Goal: Task Accomplishment & Management: Use online tool/utility

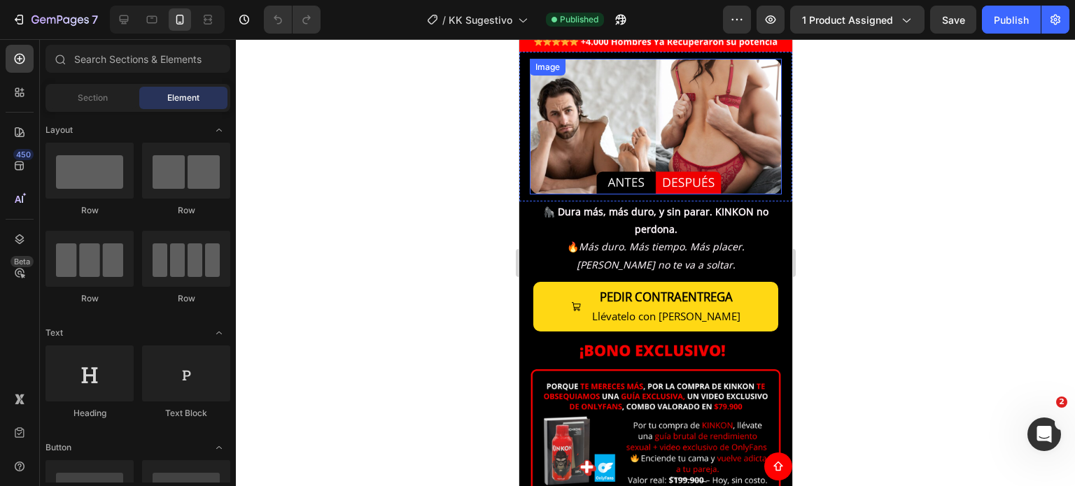
scroll to position [280, 0]
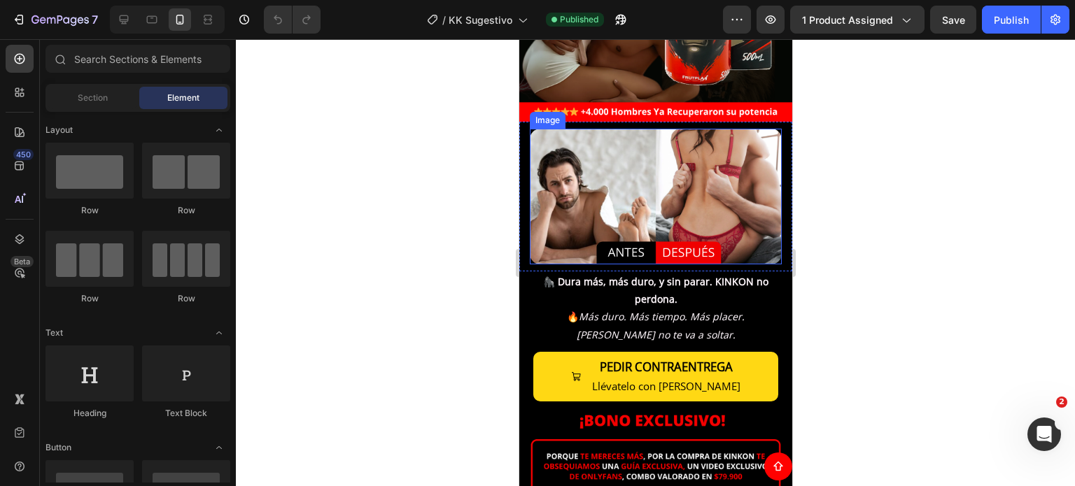
click at [621, 154] on img at bounding box center [655, 197] width 252 height 136
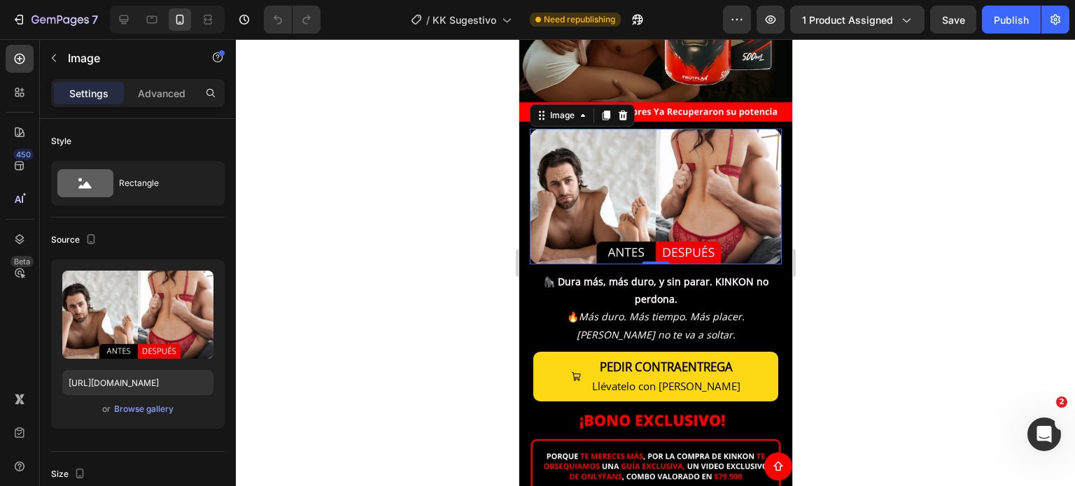
scroll to position [70, 0]
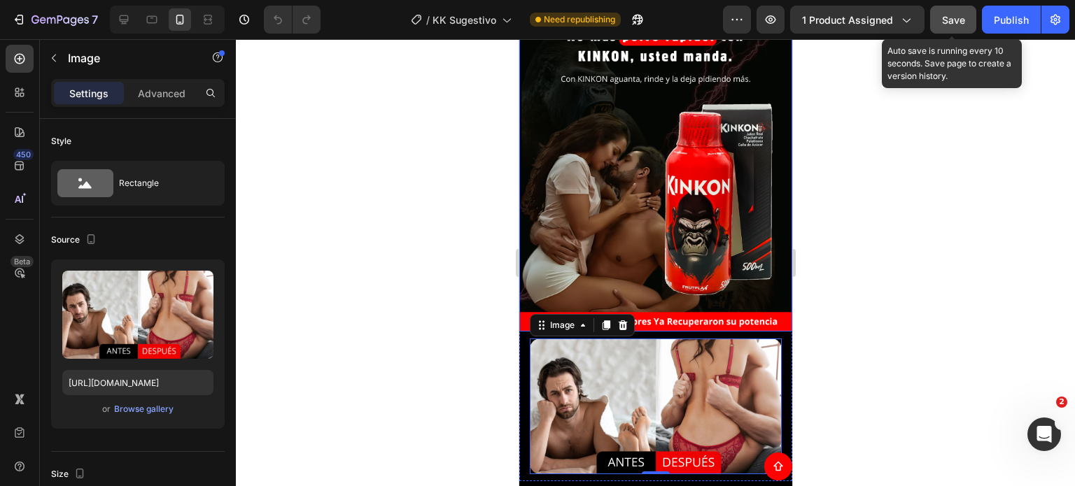
click at [954, 19] on span "Save" at bounding box center [953, 20] width 23 height 12
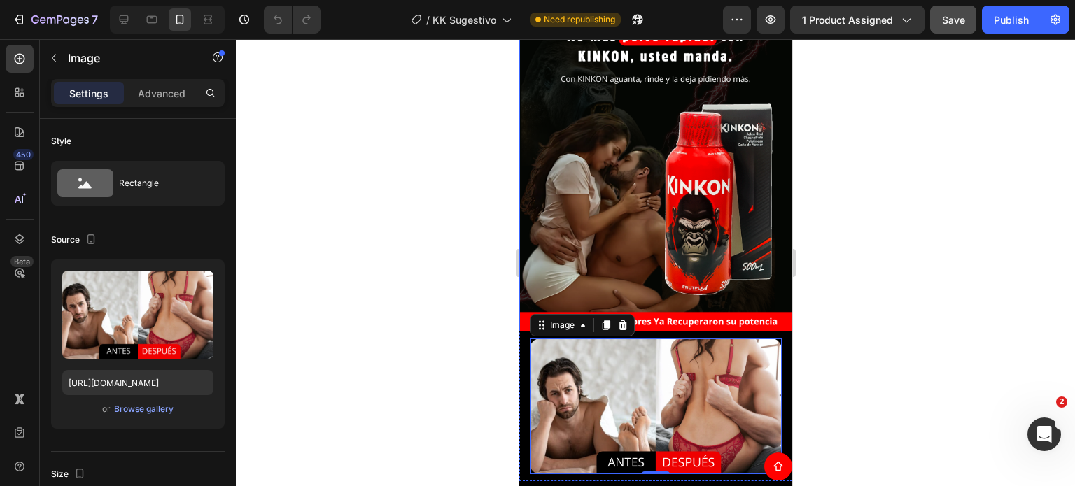
scroll to position [0, 0]
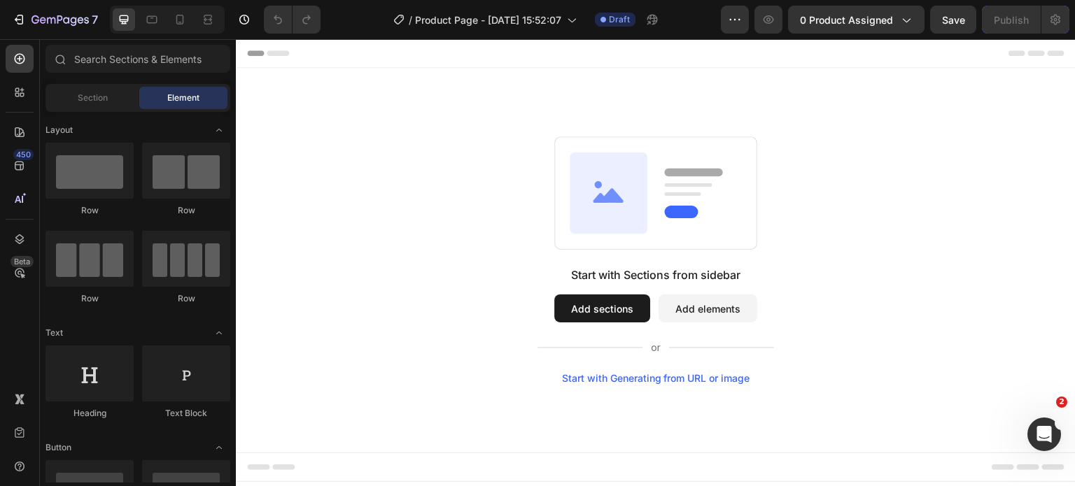
click at [191, 21] on div at bounding box center [167, 20] width 115 height 28
click at [181, 16] on icon at bounding box center [180, 20] width 14 height 14
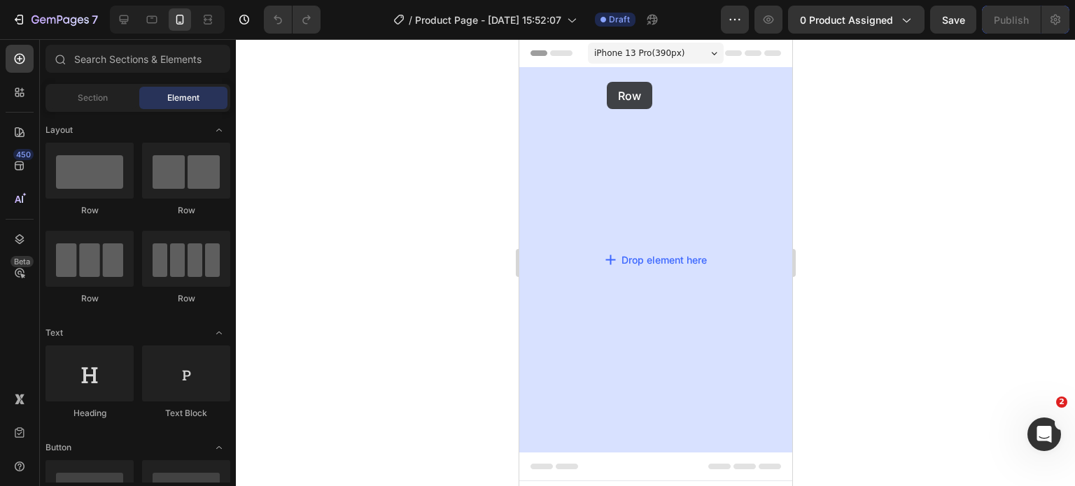
drag, startPoint x: 622, startPoint y: 216, endPoint x: 606, endPoint y: 80, distance: 136.7
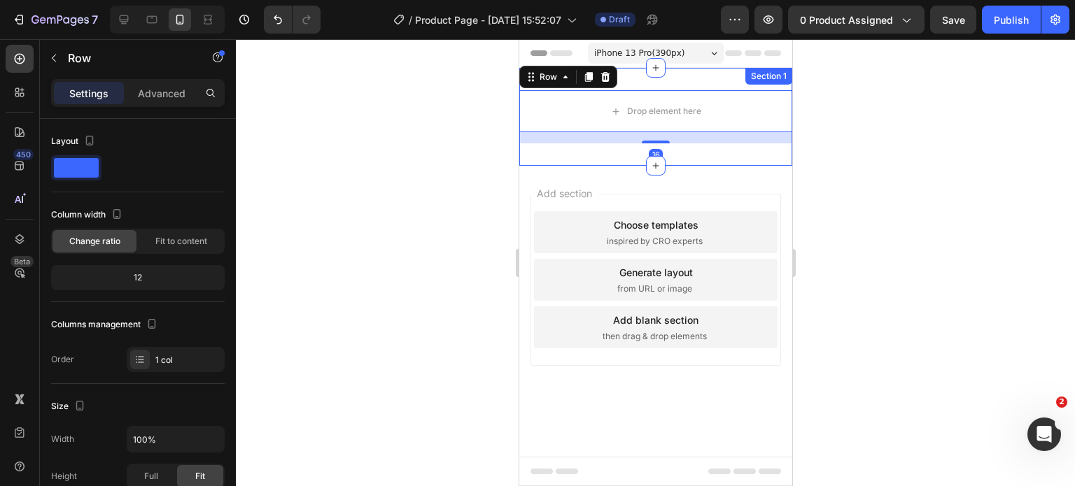
click at [727, 78] on div "Drop element here Row 16 Section 1" at bounding box center [654, 117] width 273 height 98
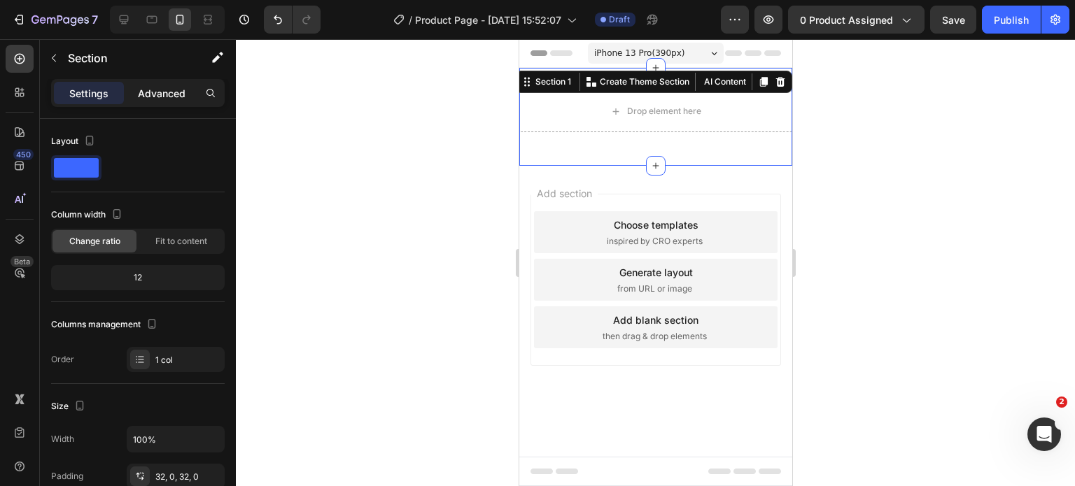
click at [174, 87] on p "Advanced" at bounding box center [162, 93] width 48 height 15
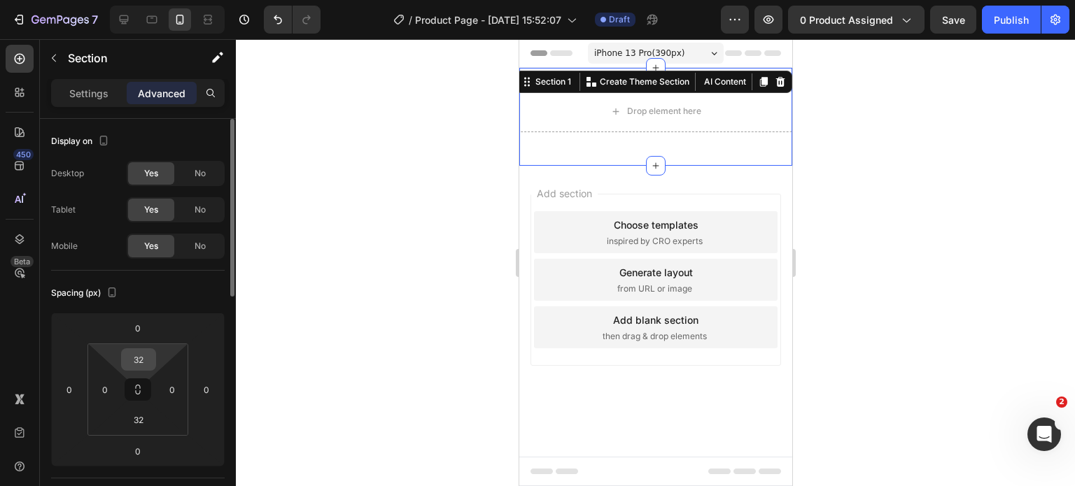
click at [142, 363] on input "32" at bounding box center [139, 359] width 28 height 21
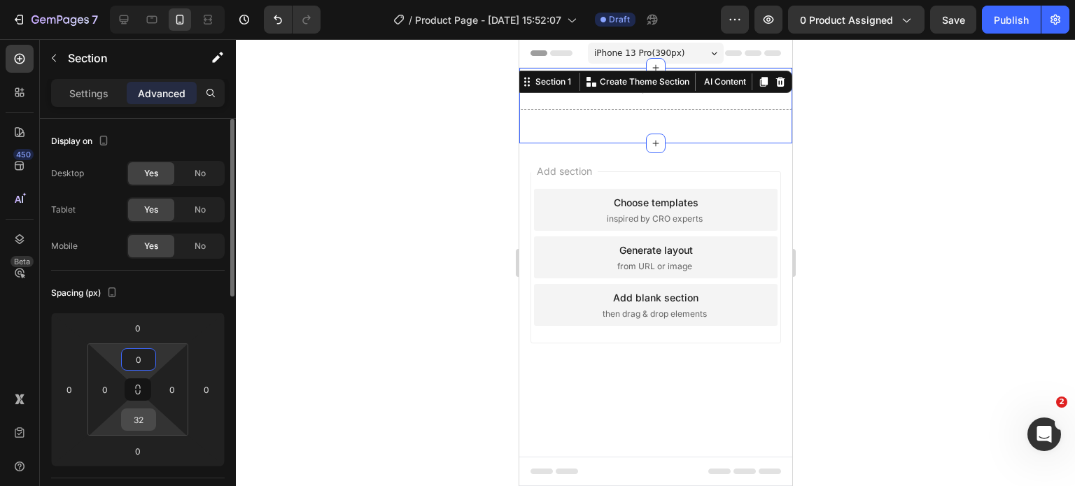
type input "0"
click at [148, 417] on input "32" at bounding box center [139, 419] width 28 height 21
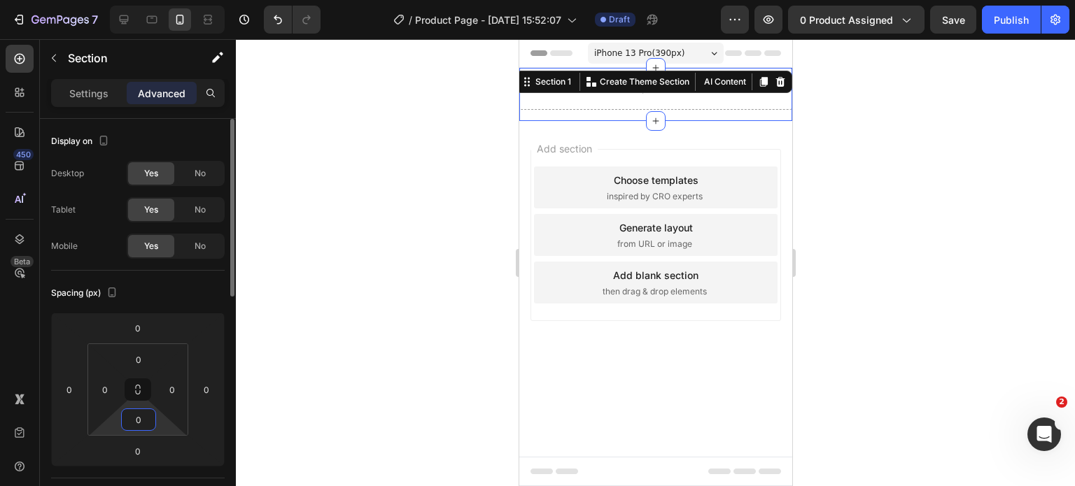
type input "0"
click at [161, 175] on div "Yes" at bounding box center [151, 173] width 46 height 22
click at [159, 199] on div "Yes" at bounding box center [151, 210] width 46 height 22
click at [190, 171] on div "No" at bounding box center [200, 173] width 46 height 22
click at [190, 208] on div "No" at bounding box center [200, 210] width 46 height 22
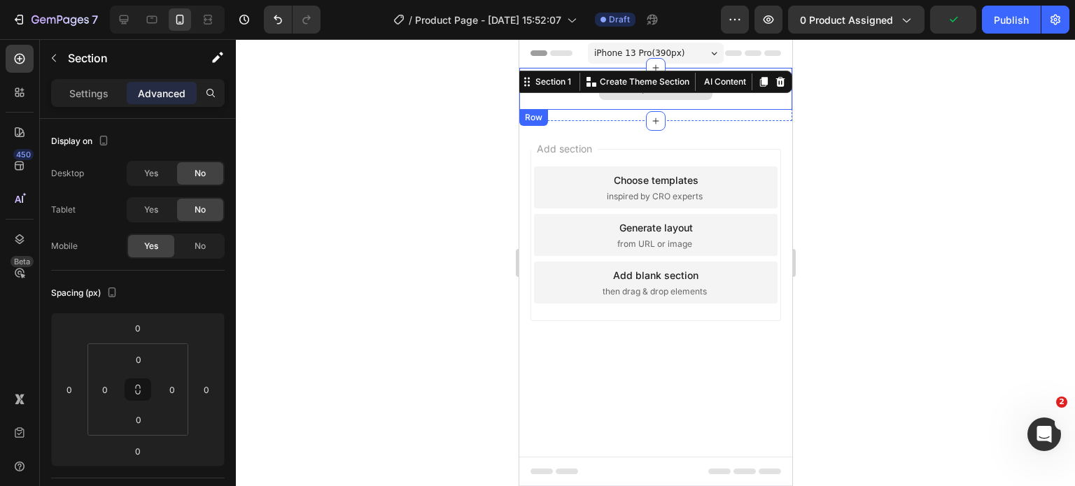
click at [586, 97] on div "Drop element here" at bounding box center [654, 89] width 273 height 42
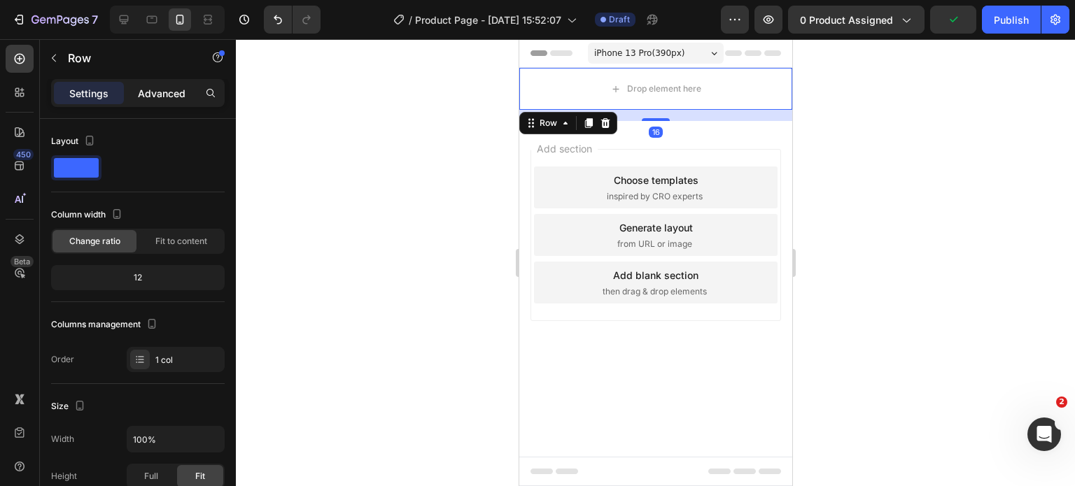
click at [154, 97] on p "Advanced" at bounding box center [162, 93] width 48 height 15
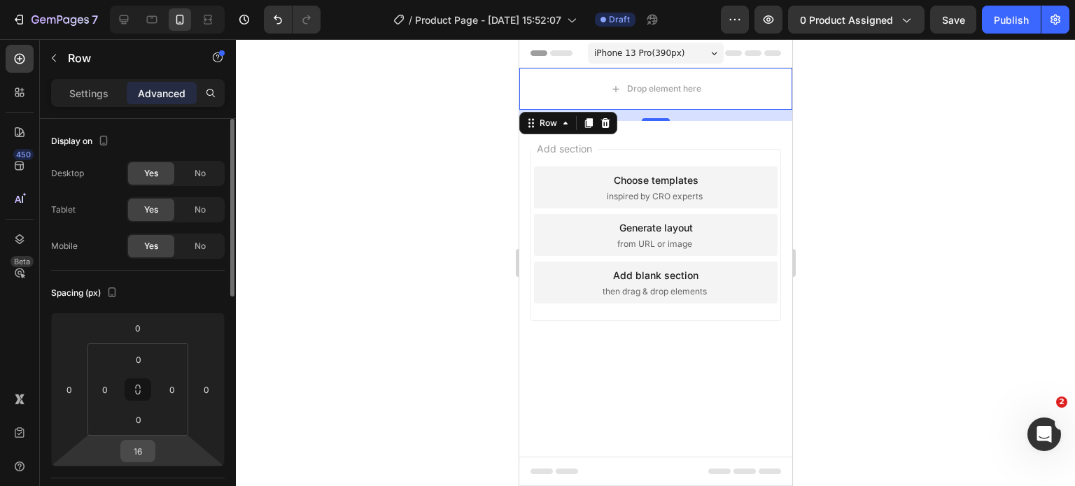
click at [139, 444] on input "16" at bounding box center [138, 451] width 28 height 21
type input "0"
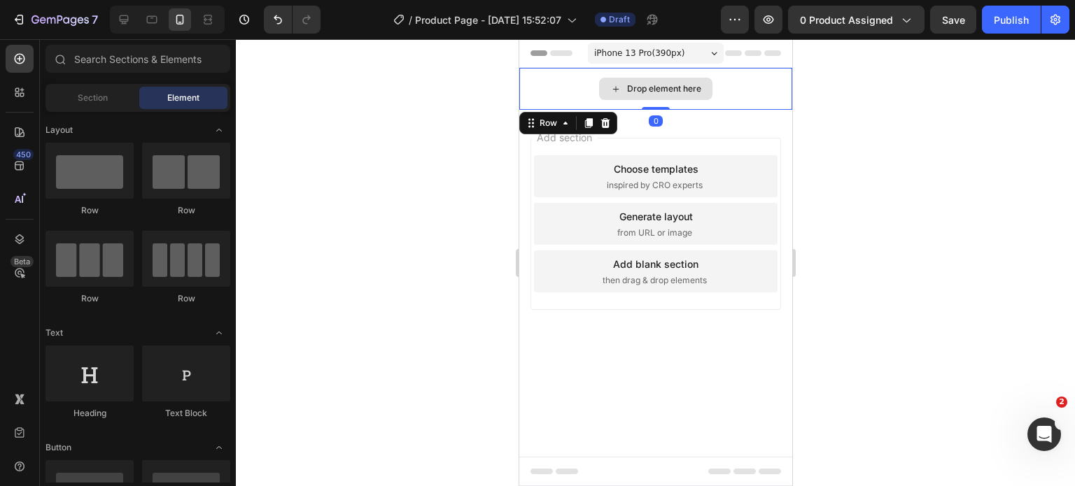
click at [663, 81] on div "Drop element here" at bounding box center [654, 89] width 113 height 22
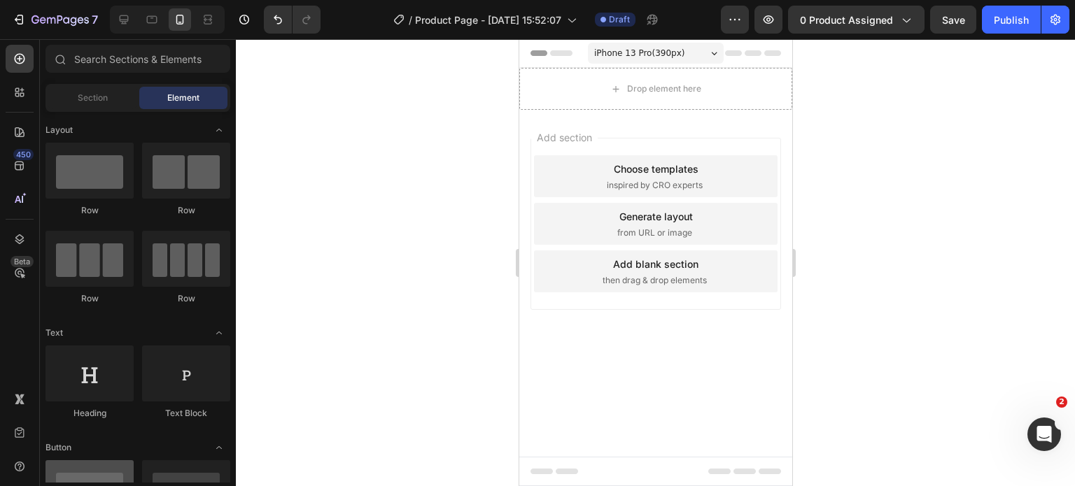
scroll to position [210, 0]
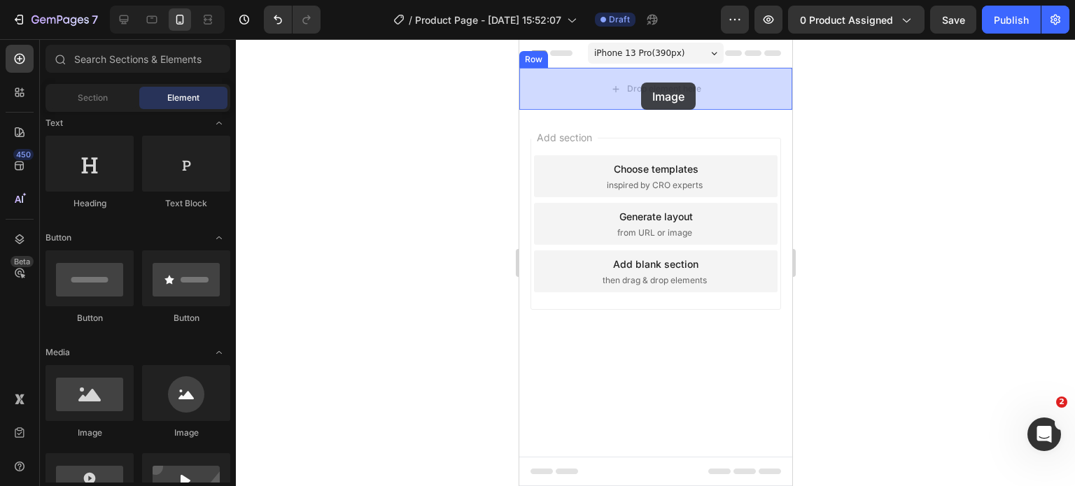
drag, startPoint x: 855, startPoint y: 346, endPoint x: 639, endPoint y: 83, distance: 340.6
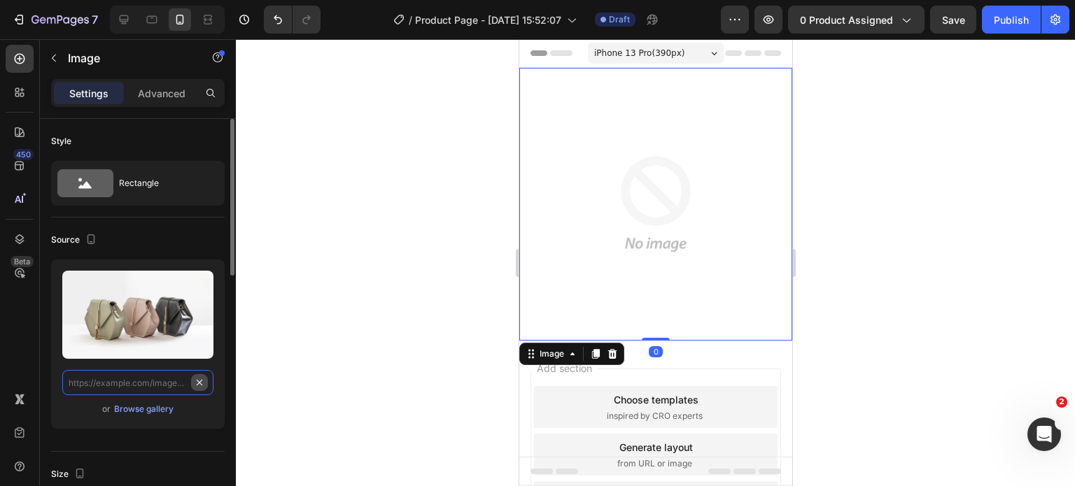
scroll to position [0, 0]
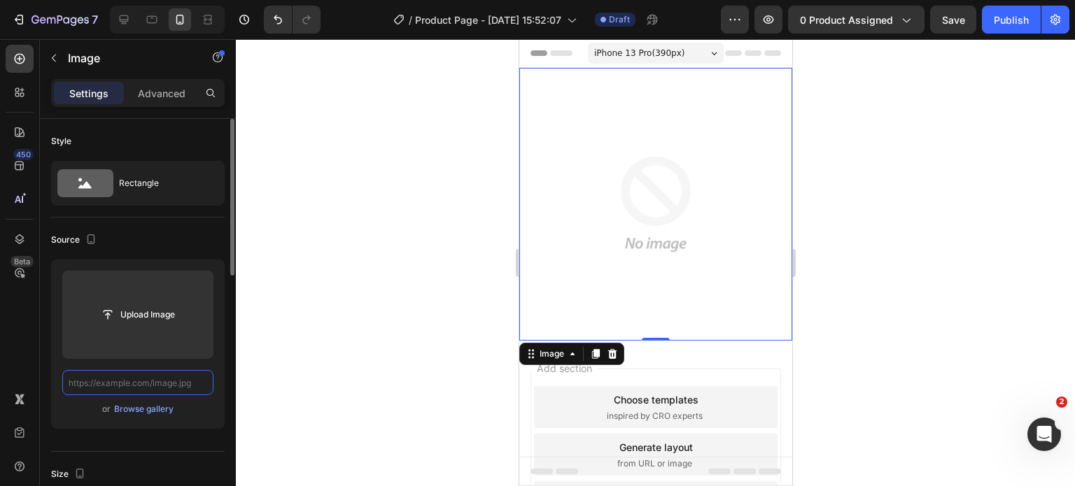
paste input "[URL][DOMAIN_NAME]"
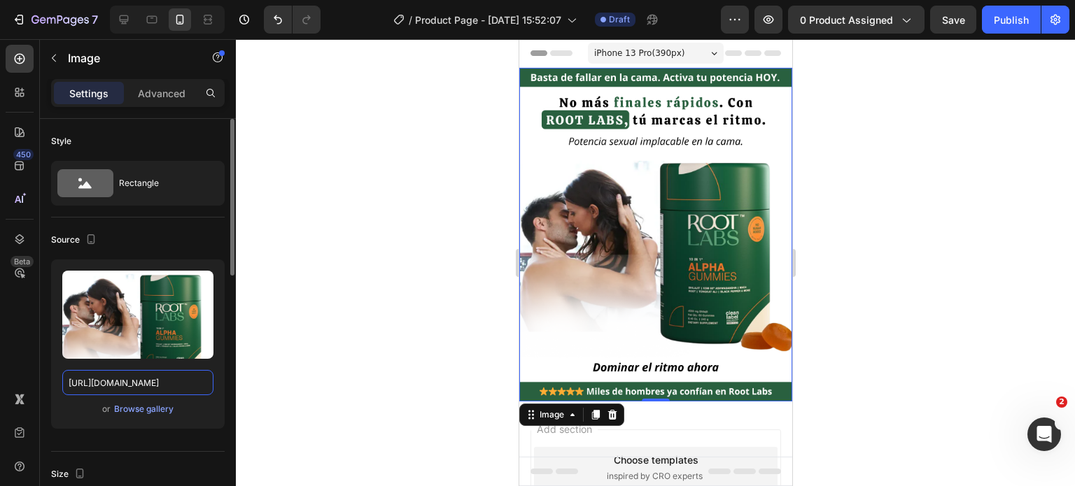
type input "[URL][DOMAIN_NAME]"
click at [821, 155] on div at bounding box center [655, 262] width 839 height 447
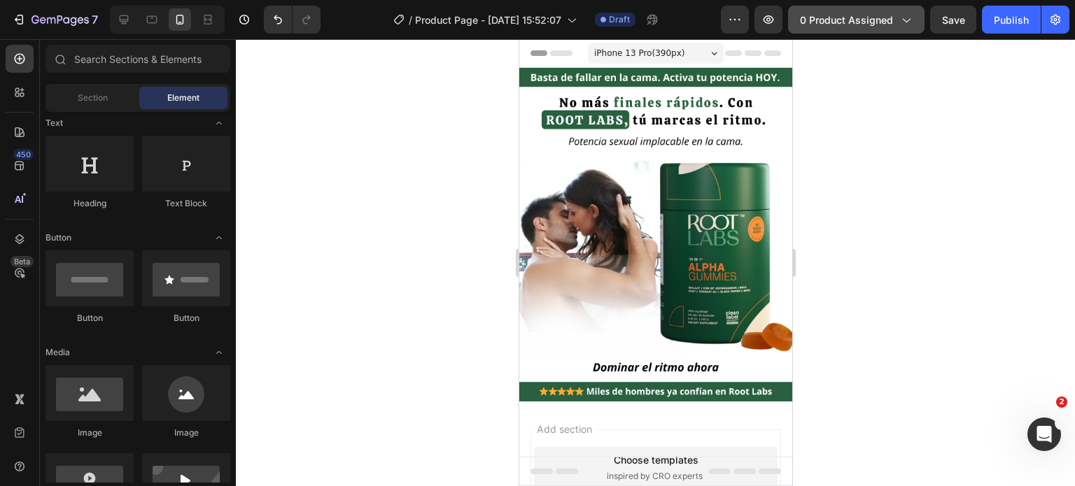
click at [877, 17] on span "0 product assigned" at bounding box center [846, 20] width 93 height 15
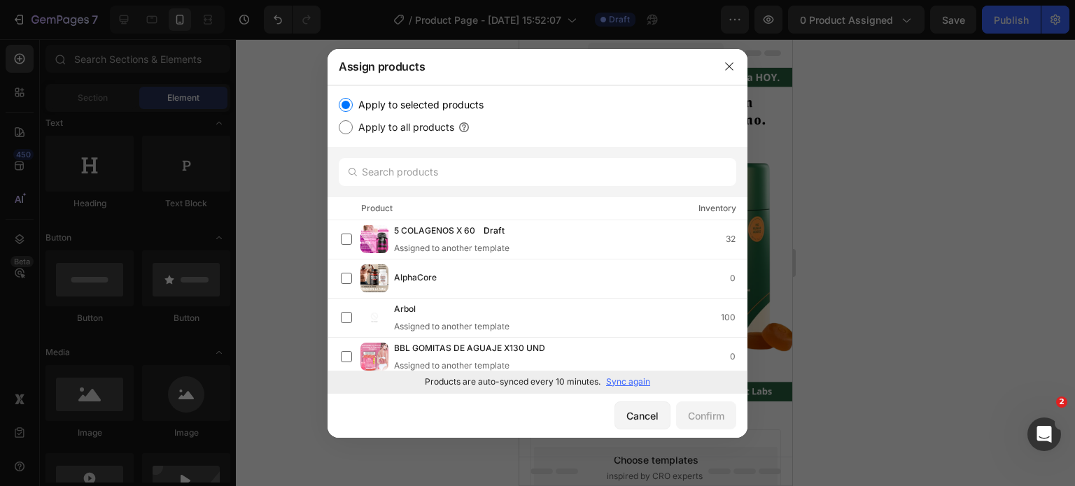
click at [638, 378] on p "Sync again" at bounding box center [628, 382] width 44 height 13
click at [446, 176] on input "text" at bounding box center [537, 172] width 397 height 28
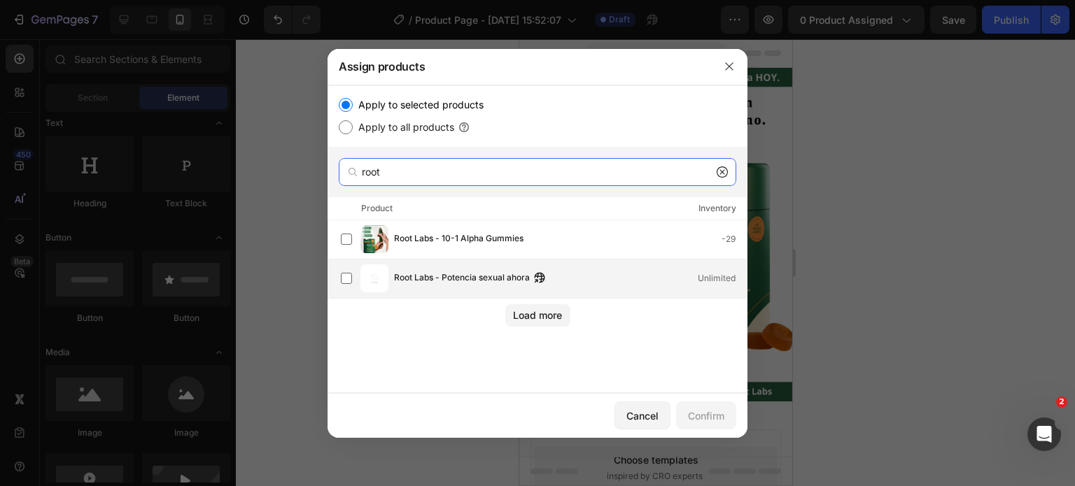
type input "root"
click at [497, 279] on span "Root Labs - Potencia sexual ahora" at bounding box center [462, 278] width 136 height 15
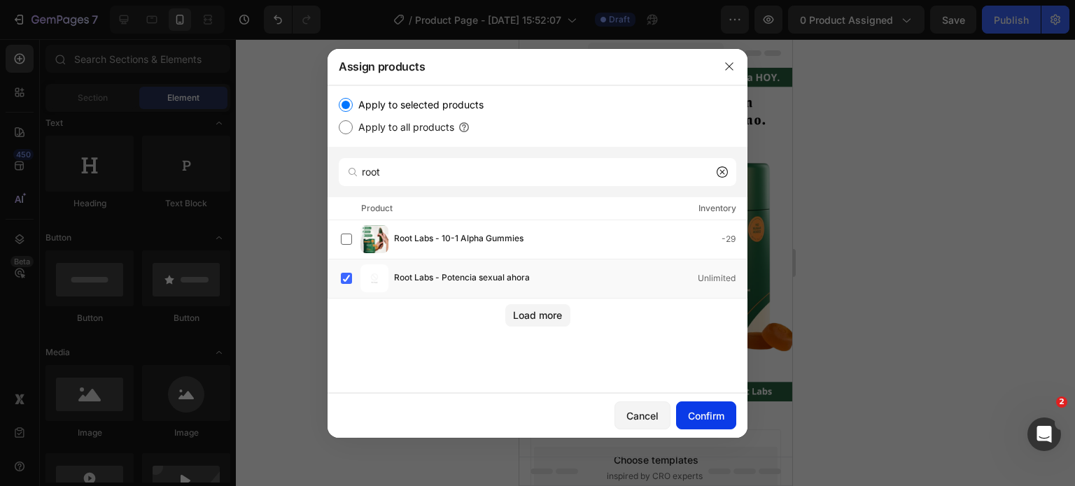
click at [716, 418] on div "Confirm" at bounding box center [706, 416] width 36 height 15
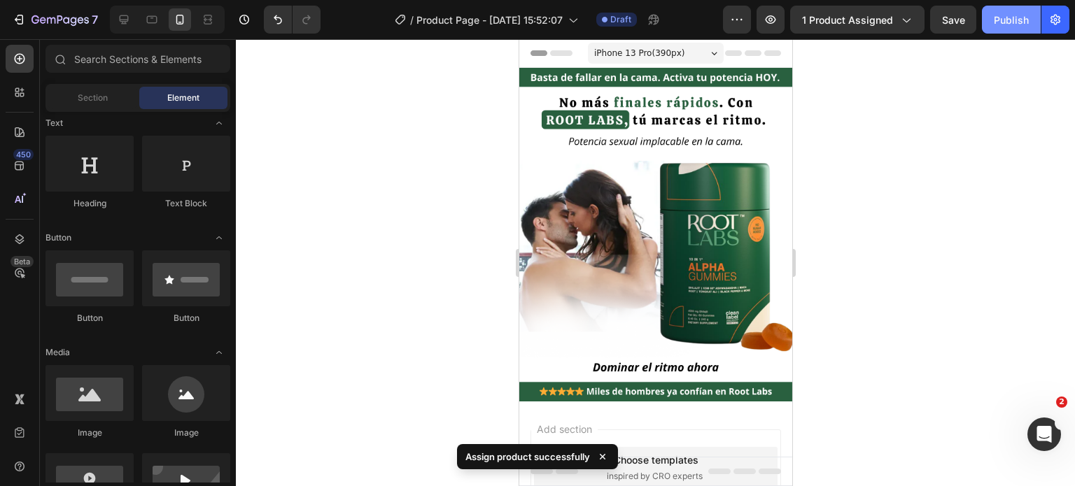
click at [1003, 17] on div "Publish" at bounding box center [1010, 20] width 35 height 15
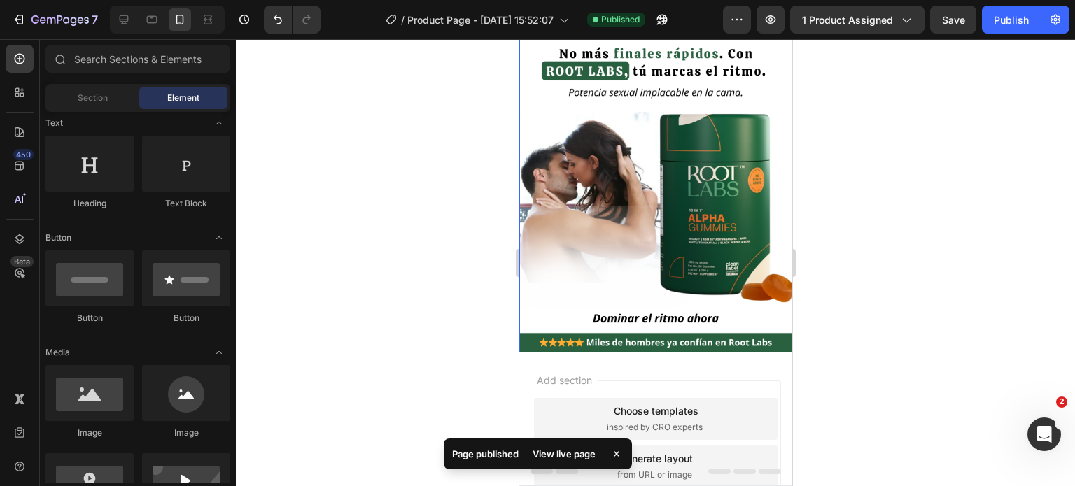
scroll to position [70, 0]
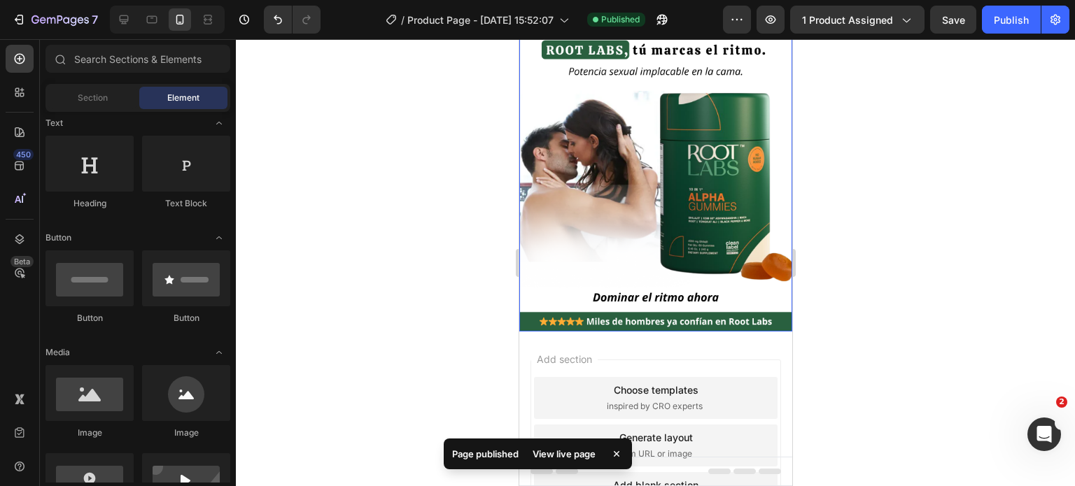
click at [479, 127] on div at bounding box center [655, 262] width 839 height 447
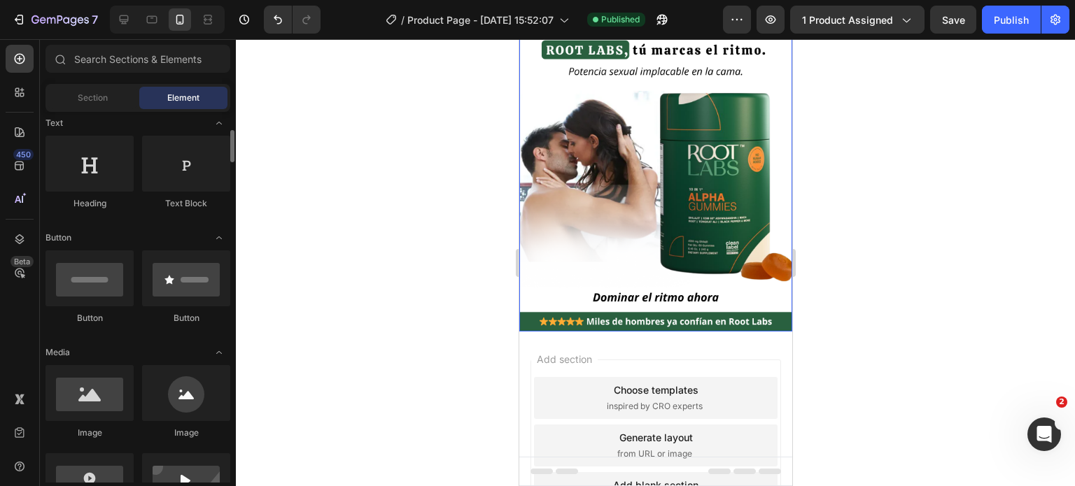
scroll to position [0, 0]
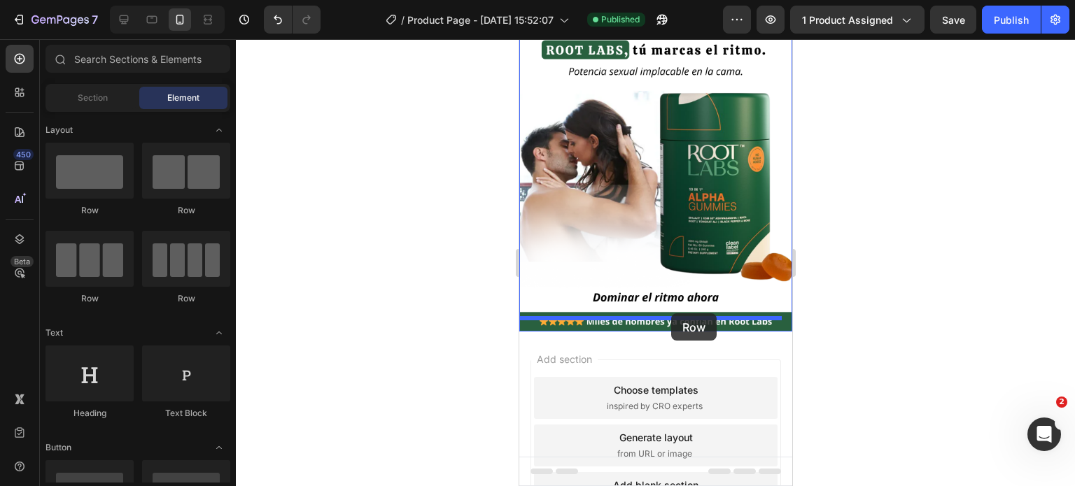
drag, startPoint x: 605, startPoint y: 197, endPoint x: 670, endPoint y: 313, distance: 133.7
drag, startPoint x: 607, startPoint y: 204, endPoint x: 588, endPoint y: 276, distance: 74.3
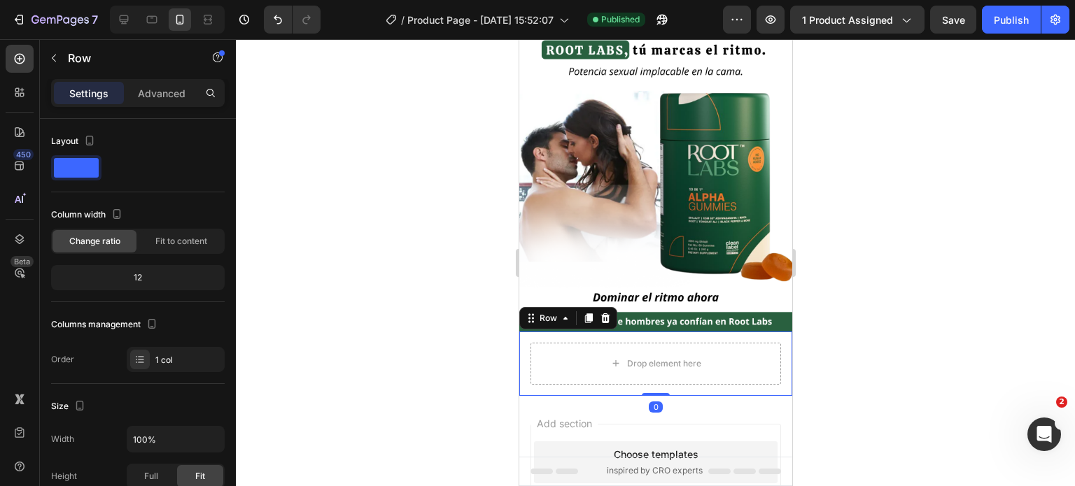
click at [525, 332] on div "Drop element here Row 0" at bounding box center [654, 364] width 273 height 64
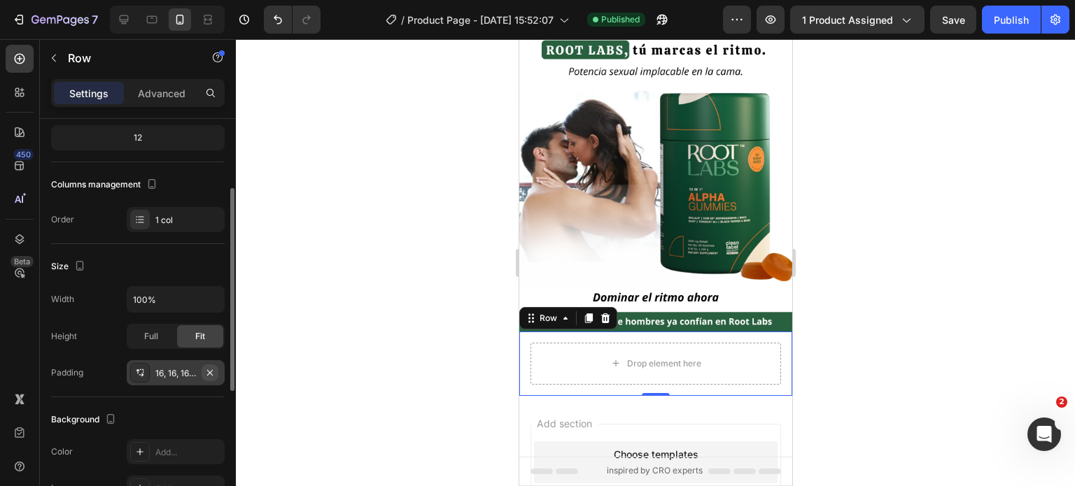
click at [215, 365] on button "button" at bounding box center [209, 373] width 17 height 17
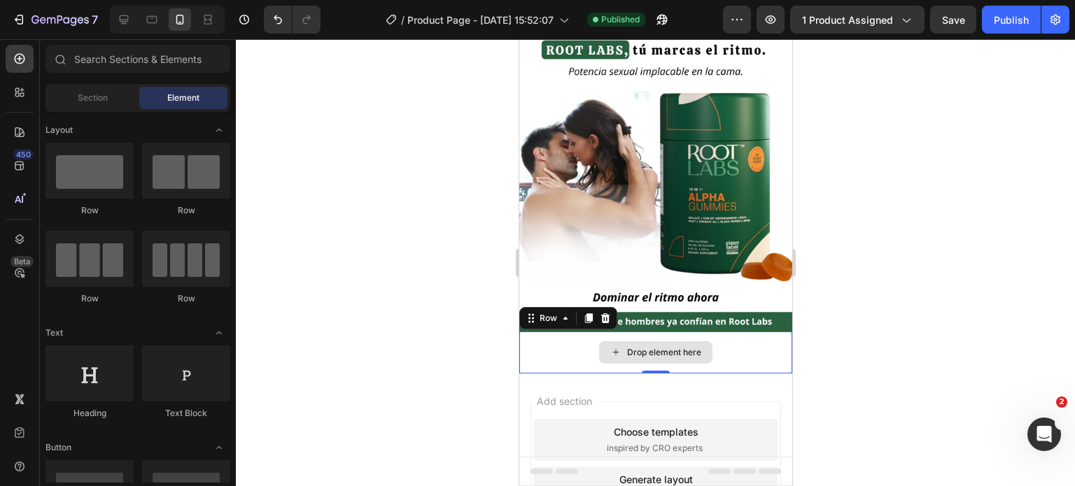
click at [639, 346] on div "Drop element here" at bounding box center [654, 352] width 113 height 22
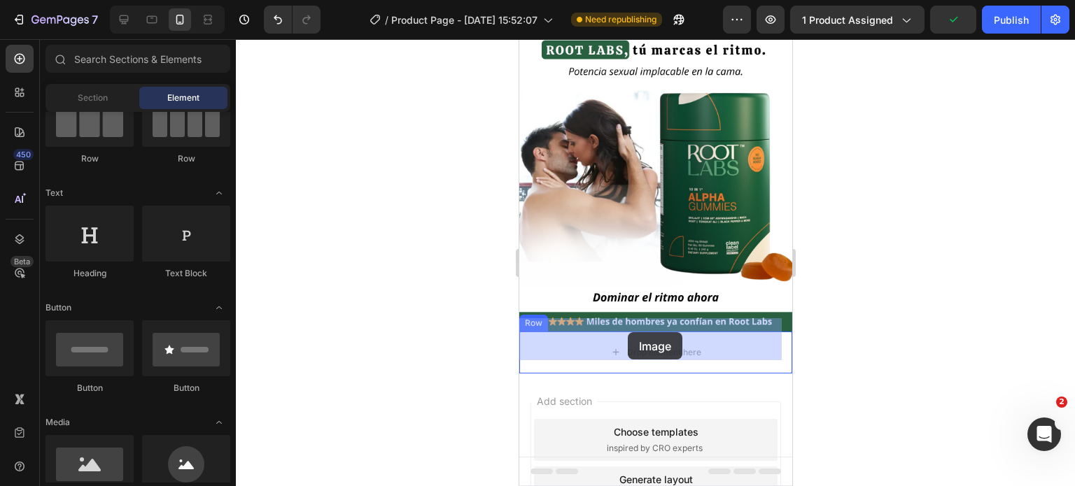
drag, startPoint x: 628, startPoint y: 490, endPoint x: 558, endPoint y: 351, distance: 156.1
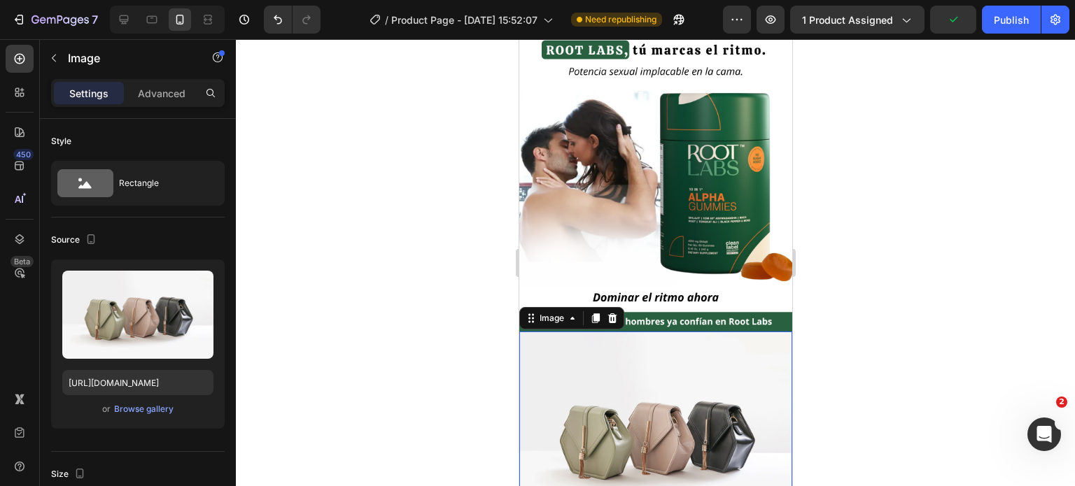
click at [617, 358] on img at bounding box center [654, 434] width 273 height 205
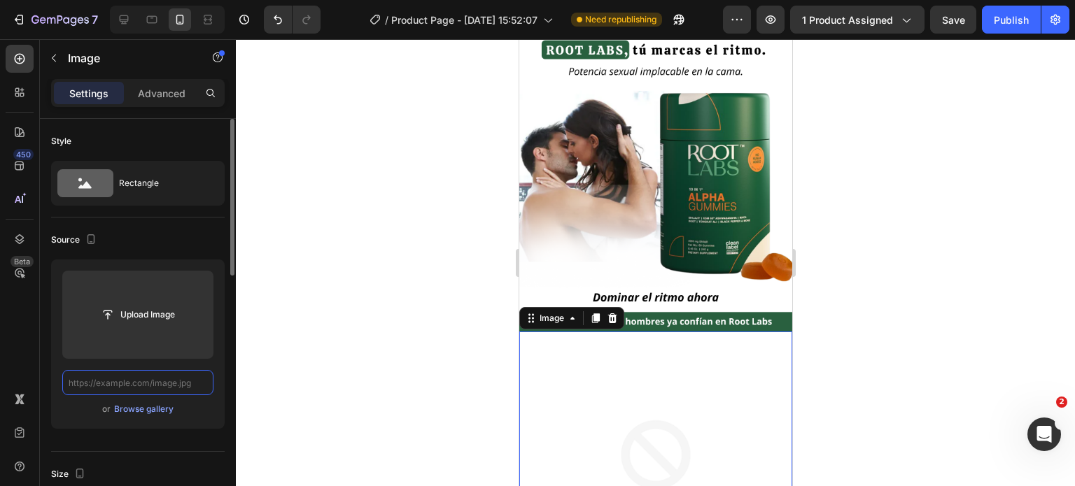
scroll to position [0, 0]
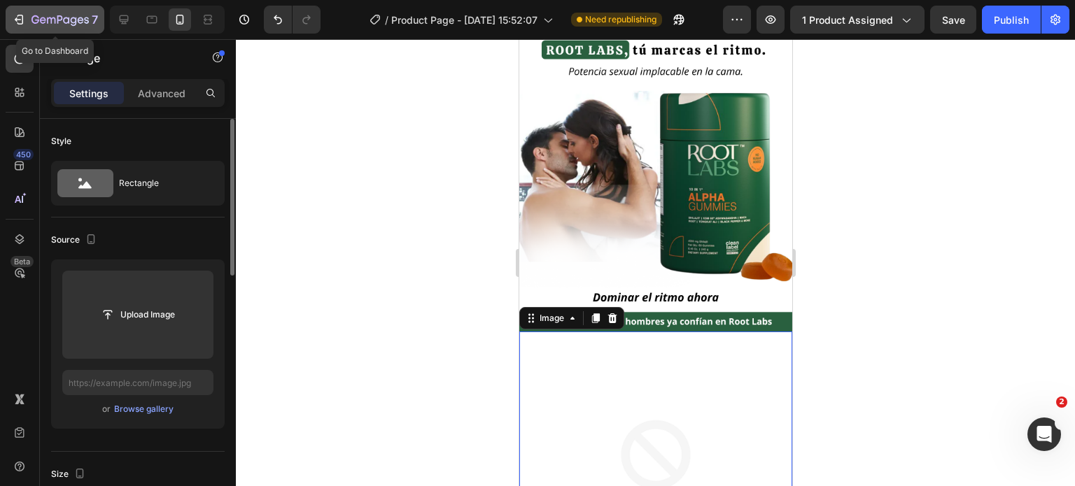
click at [25, 17] on icon "button" at bounding box center [19, 20] width 14 height 14
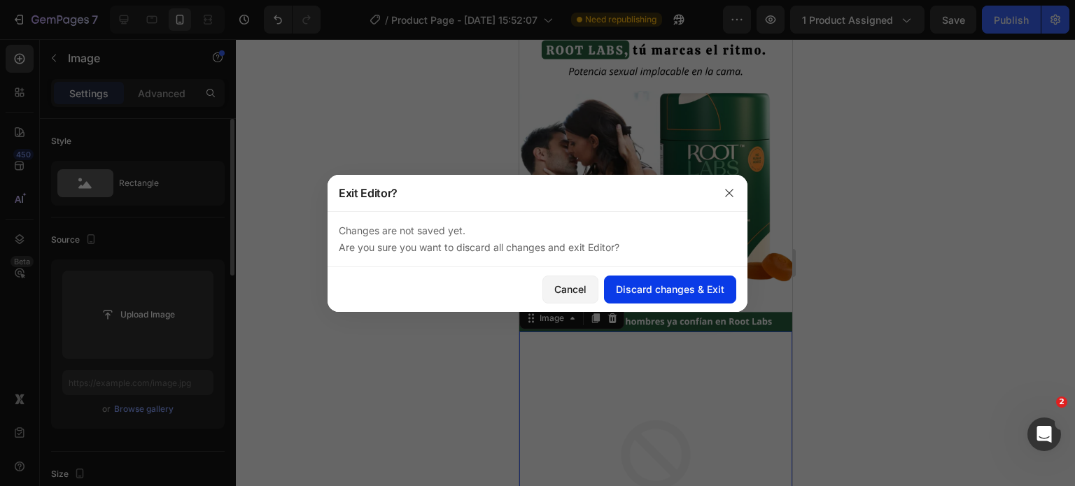
click at [654, 289] on div "Discard changes & Exit" at bounding box center [670, 289] width 108 height 15
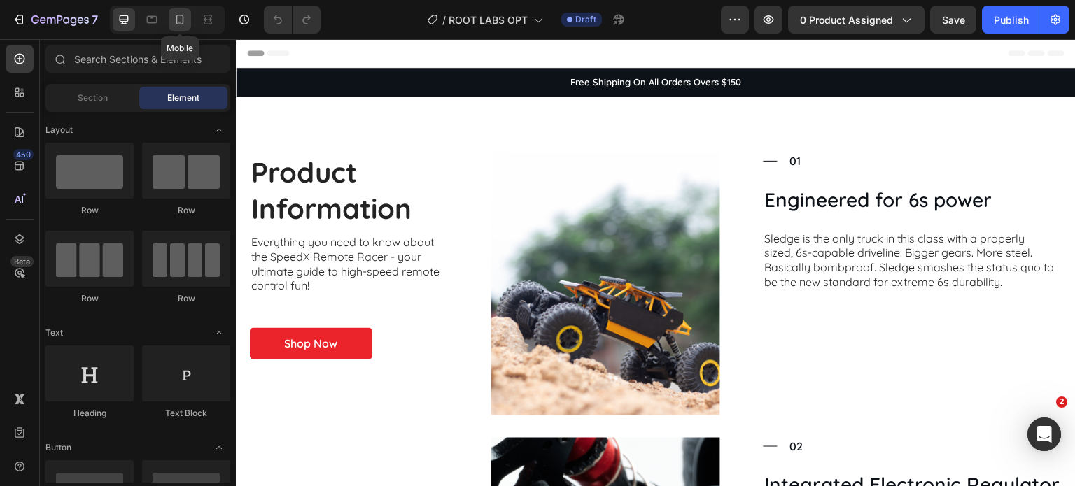
click at [176, 17] on icon at bounding box center [180, 20] width 8 height 10
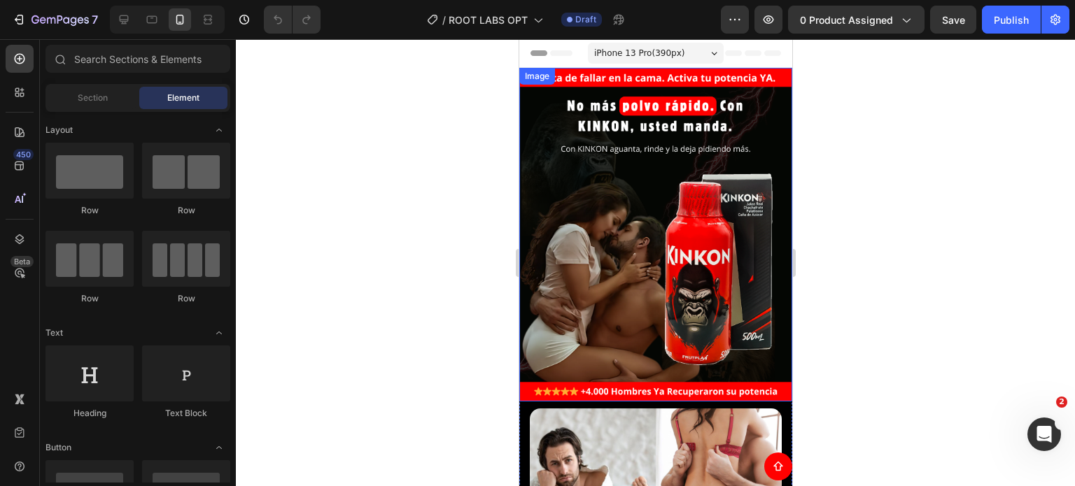
click at [608, 159] on img at bounding box center [654, 235] width 273 height 334
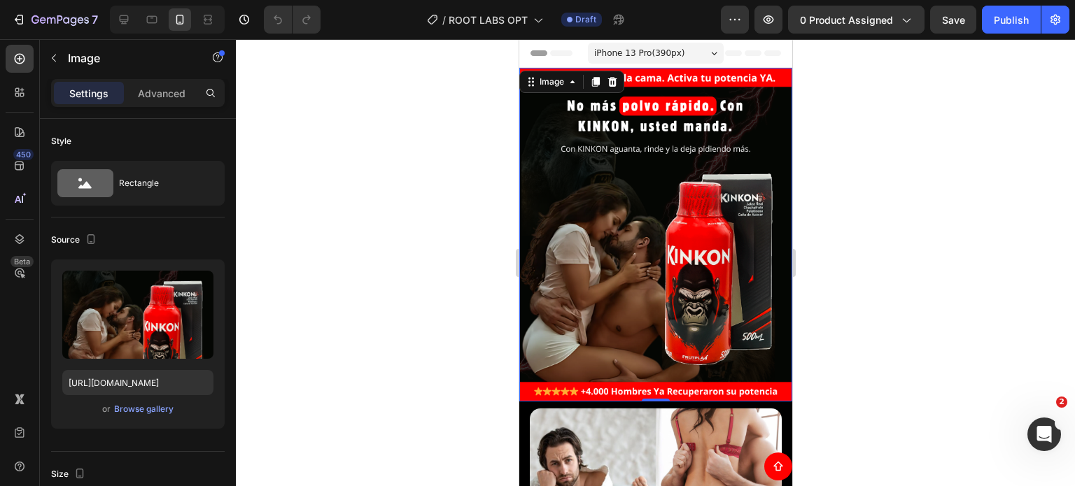
click at [625, 222] on img at bounding box center [654, 235] width 273 height 334
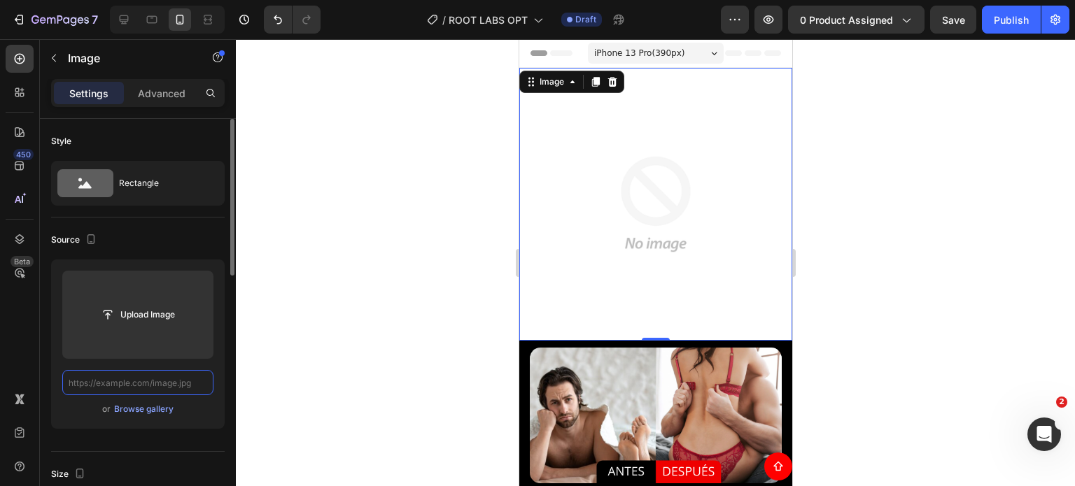
paste input "[URL][DOMAIN_NAME]"
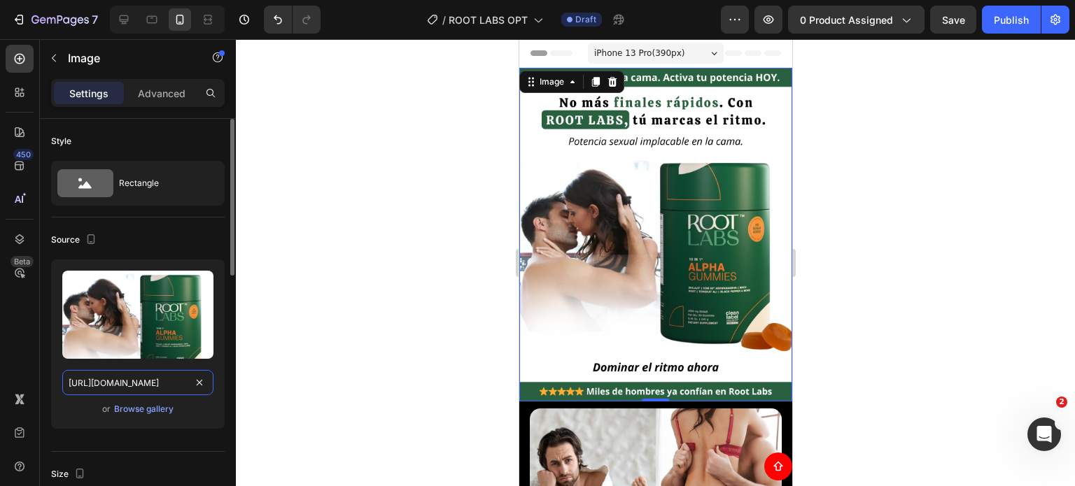
scroll to position [0, 93]
type input "[URL][DOMAIN_NAME]"
click at [872, 240] on div at bounding box center [655, 262] width 839 height 447
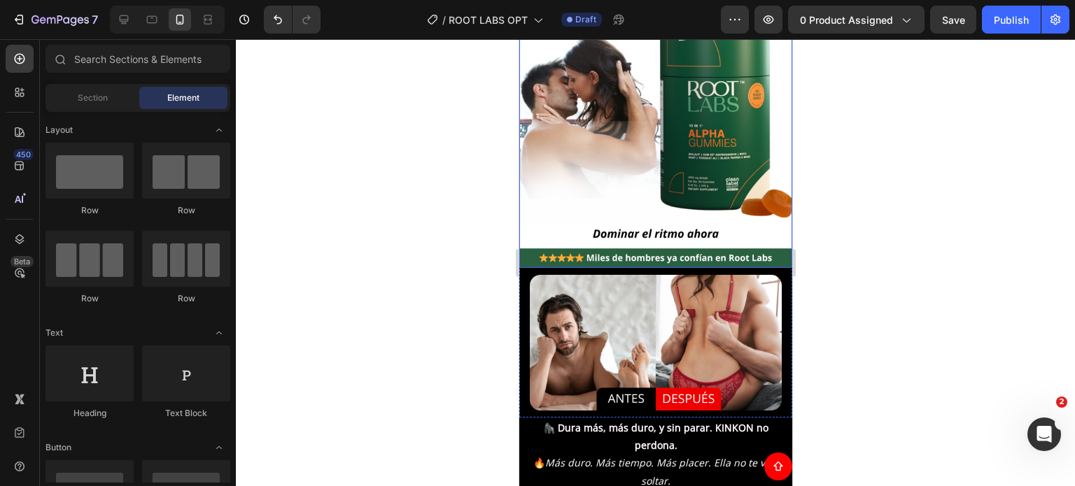
scroll to position [210, 0]
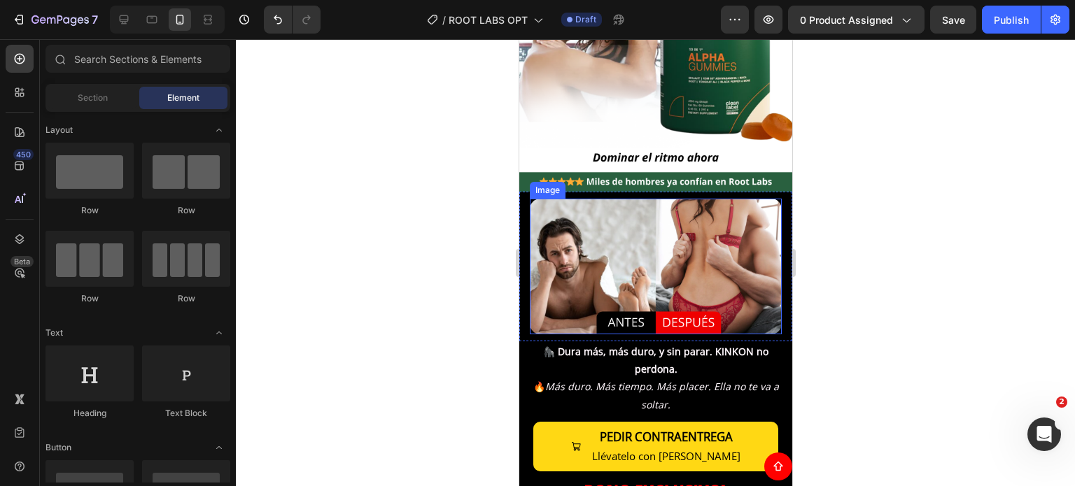
click at [574, 262] on img at bounding box center [655, 267] width 252 height 136
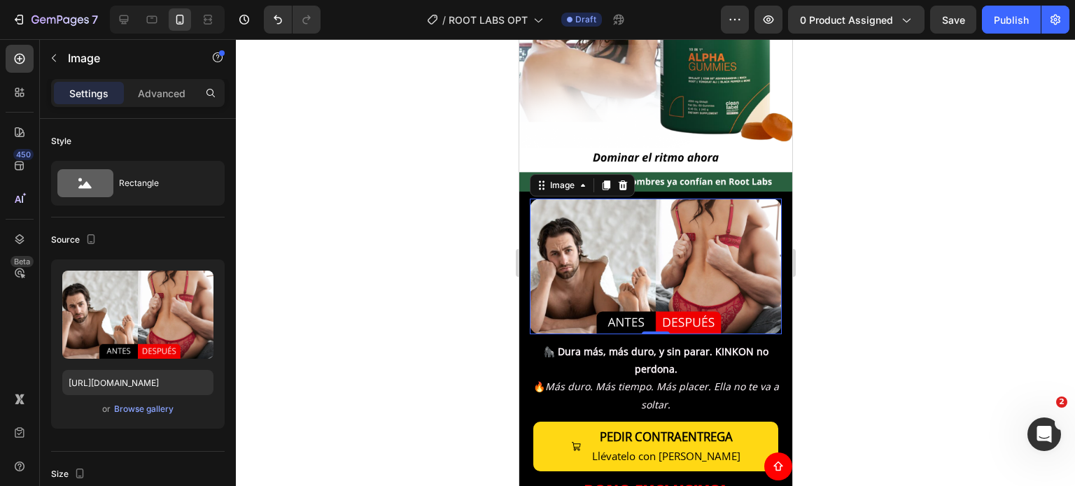
click at [608, 237] on img at bounding box center [655, 267] width 252 height 136
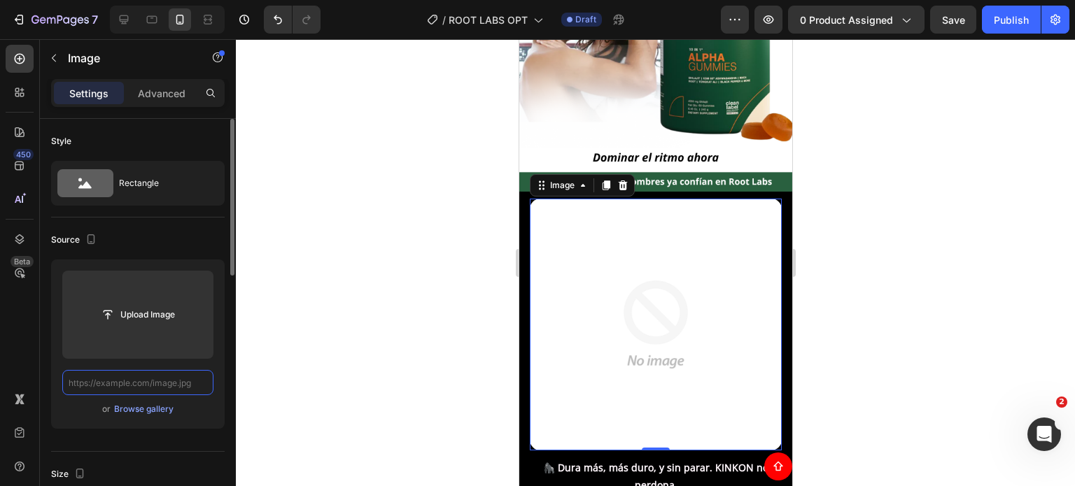
scroll to position [0, 0]
paste input "https://i.ibb.co/7tvSYVYB/ANTES-RL.png"
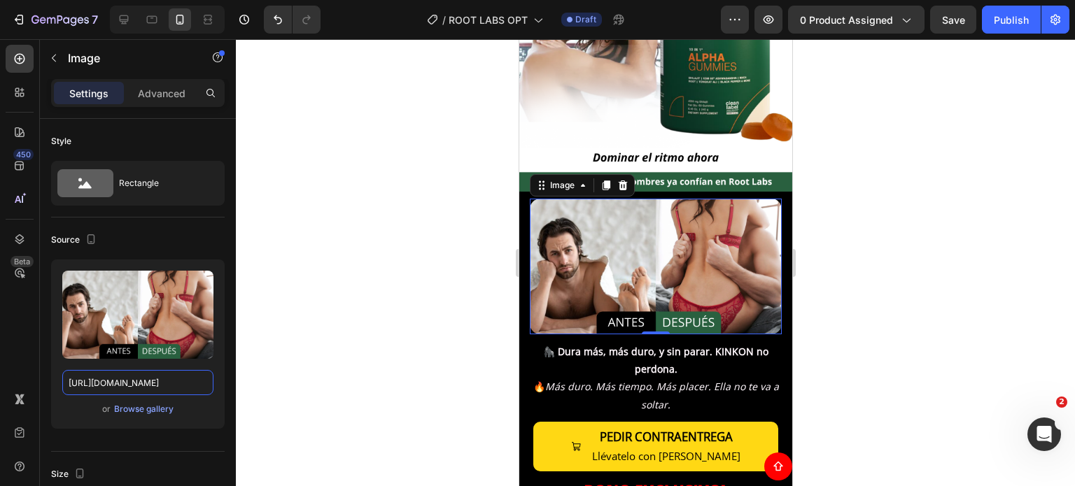
type input "https://i.ibb.co/7tvSYVYB/ANTES-RL.png"
click at [842, 221] on div at bounding box center [655, 262] width 839 height 447
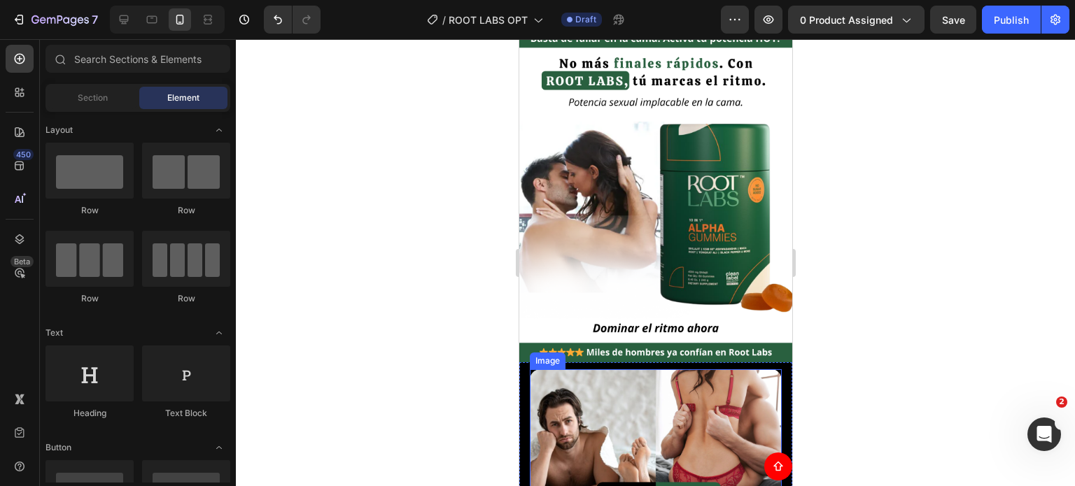
scroll to position [0, 0]
